Goal: Task Accomplishment & Management: Complete application form

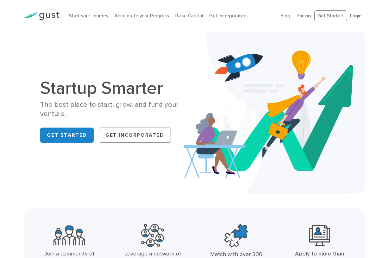
click at [156, 46] on div "Startup Smarter The best place to start, grow, and fund your venture. Get Start…" at bounding box center [194, 113] width 340 height 162
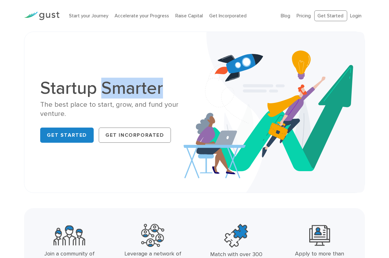
click at [156, 46] on div "Startup Smarter The best place to start, grow, and fund your venture. Get Start…" at bounding box center [194, 113] width 340 height 162
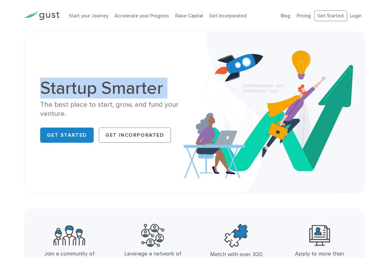
click at [156, 46] on div "Startup Smarter The best place to start, grow, and fund your venture. Get Start…" at bounding box center [194, 113] width 340 height 162
click at [124, 32] on div "Startup Smarter The best place to start, grow, and fund your venture. Get Start…" at bounding box center [194, 113] width 340 height 162
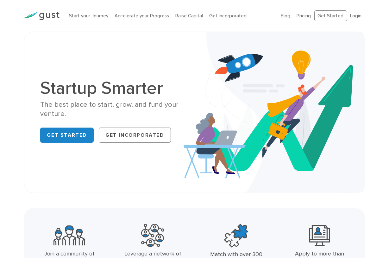
click at [124, 34] on div "Startup Smarter The best place to start, grow, and fund your venture. Get Start…" at bounding box center [194, 113] width 340 height 162
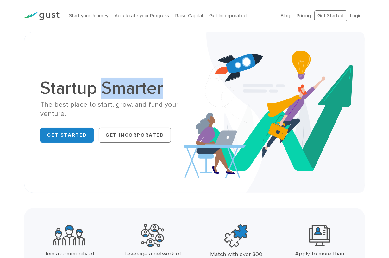
click at [124, 34] on div "Startup Smarter The best place to start, grow, and fund your venture. Get Start…" at bounding box center [194, 113] width 340 height 162
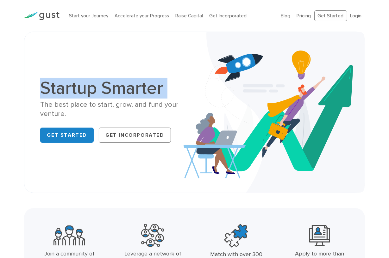
click at [124, 34] on div "Startup Smarter The best place to start, grow, and fund your venture. Get Start…" at bounding box center [194, 113] width 340 height 162
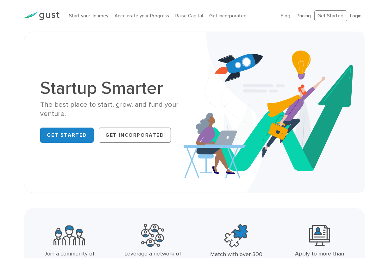
click at [133, 29] on div "Start your Journey Accelerate your Progress Raise Capital Get Incorporated Blog…" at bounding box center [194, 16] width 350 height 32
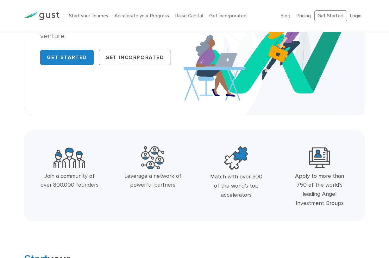
scroll to position [63, 0]
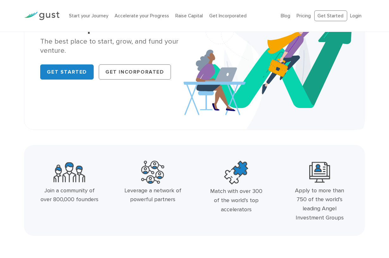
drag, startPoint x: 122, startPoint y: 187, endPoint x: 184, endPoint y: 204, distance: 64.4
click at [196, 206] on div "Join a community of over 800,000 founders Leverage a network of powerful partne…" at bounding box center [194, 193] width 333 height 70
click at [193, 184] on div "Leverage a network of powerful partners" at bounding box center [153, 193] width 84 height 70
drag, startPoint x: 227, startPoint y: 195, endPoint x: 259, endPoint y: 206, distance: 33.9
click at [266, 216] on div "Match with over 300 of the world’s top accelerators" at bounding box center [236, 193] width 84 height 70
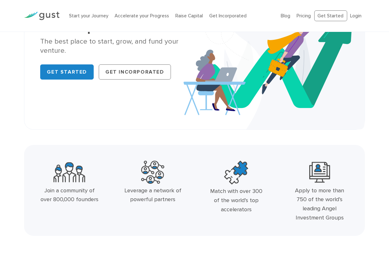
drag, startPoint x: 238, startPoint y: 201, endPoint x: 233, endPoint y: 199, distance: 5.4
click at [238, 201] on div "Match with over 300 of the world’s top accelerators" at bounding box center [236, 200] width 59 height 27
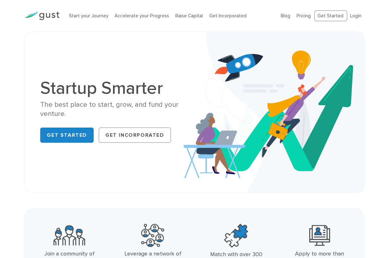
click at [163, 187] on div "Startup Smarter The best place to start, grow, and fund your venture. Get Start…" at bounding box center [194, 113] width 340 height 162
click at [327, 16] on link "Get Started" at bounding box center [330, 15] width 33 height 11
